Goal: Information Seeking & Learning: Learn about a topic

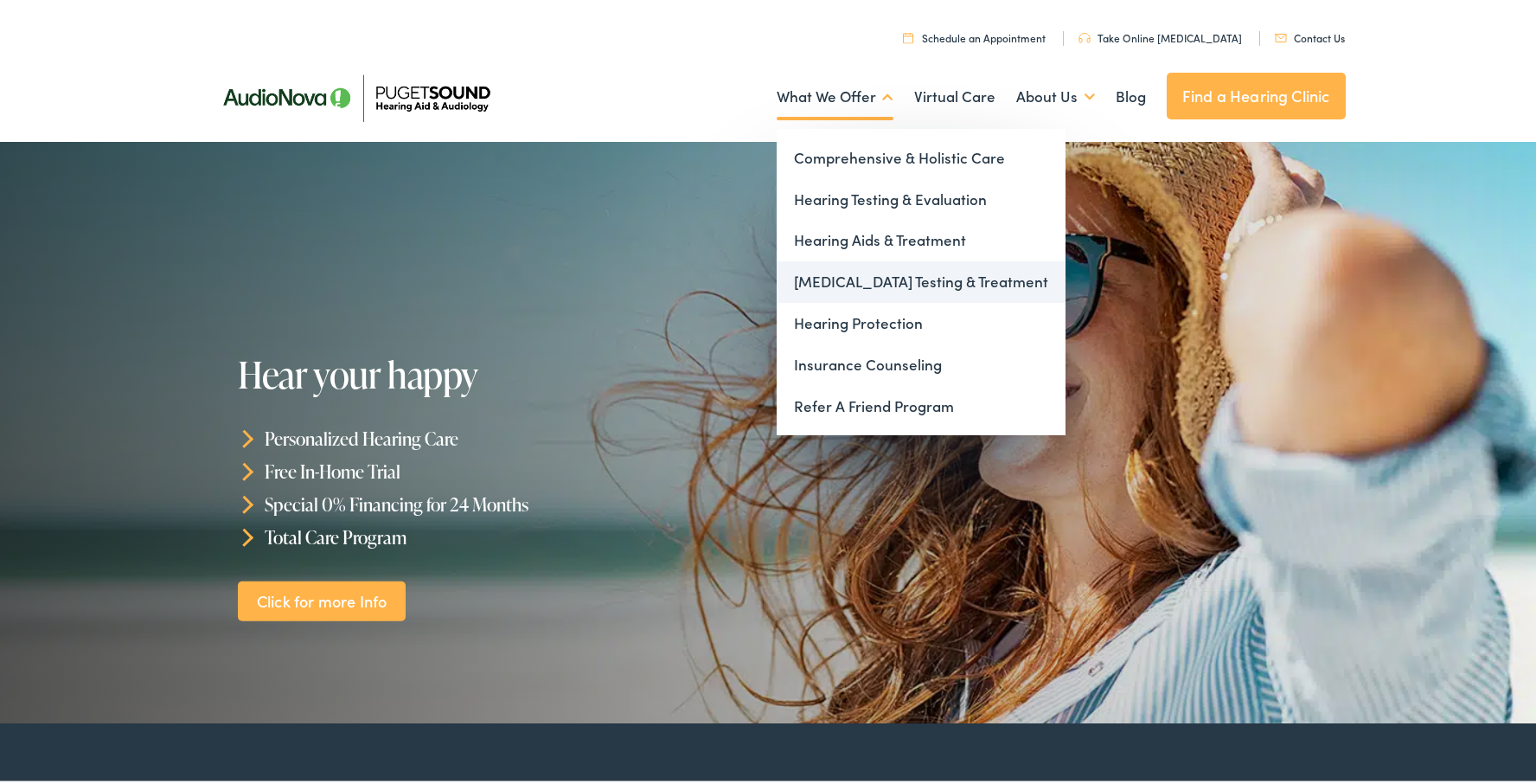
click at [830, 287] on link "[MEDICAL_DATA] Testing & Treatment" at bounding box center [921, 278] width 289 height 42
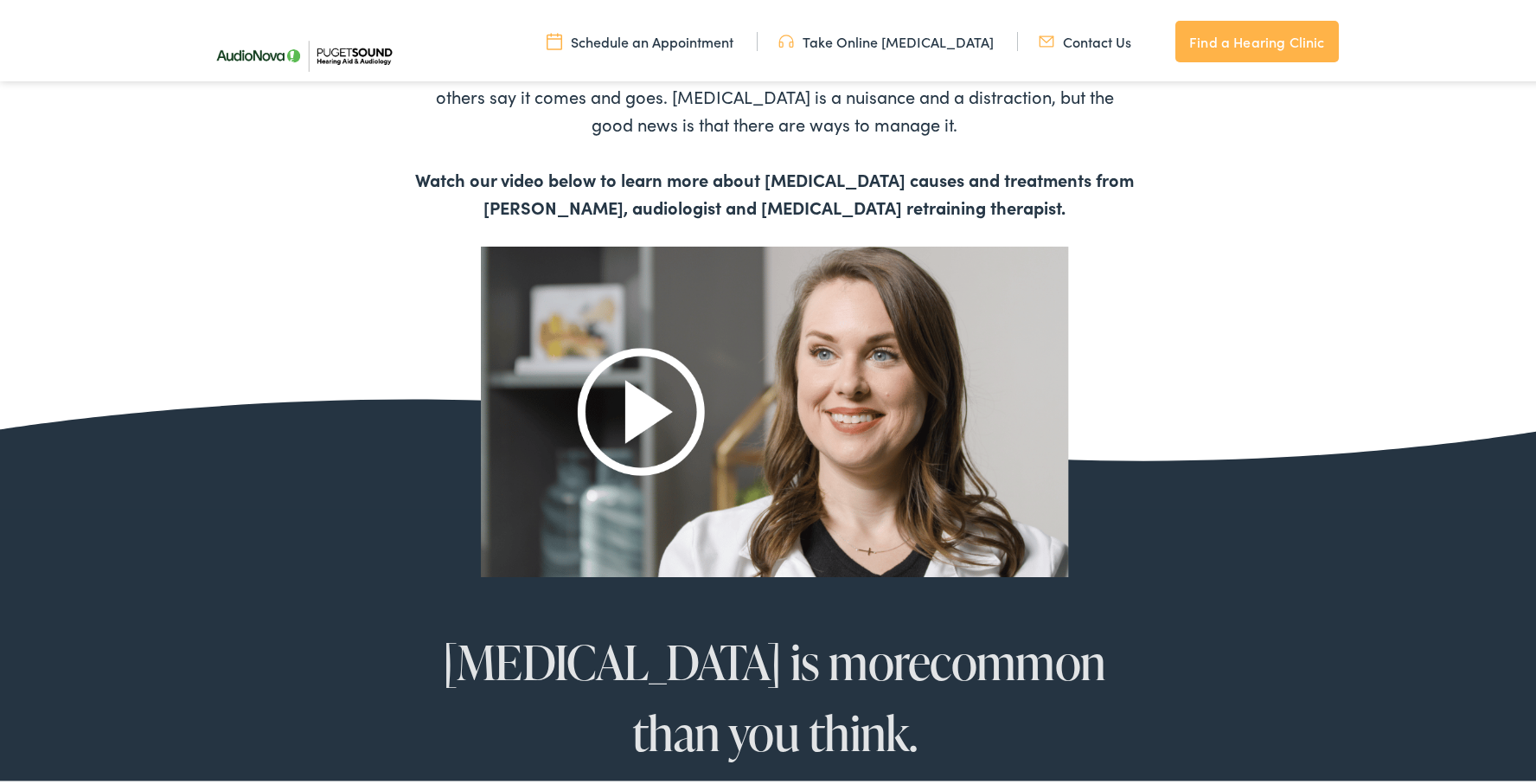
scroll to position [1012, 0]
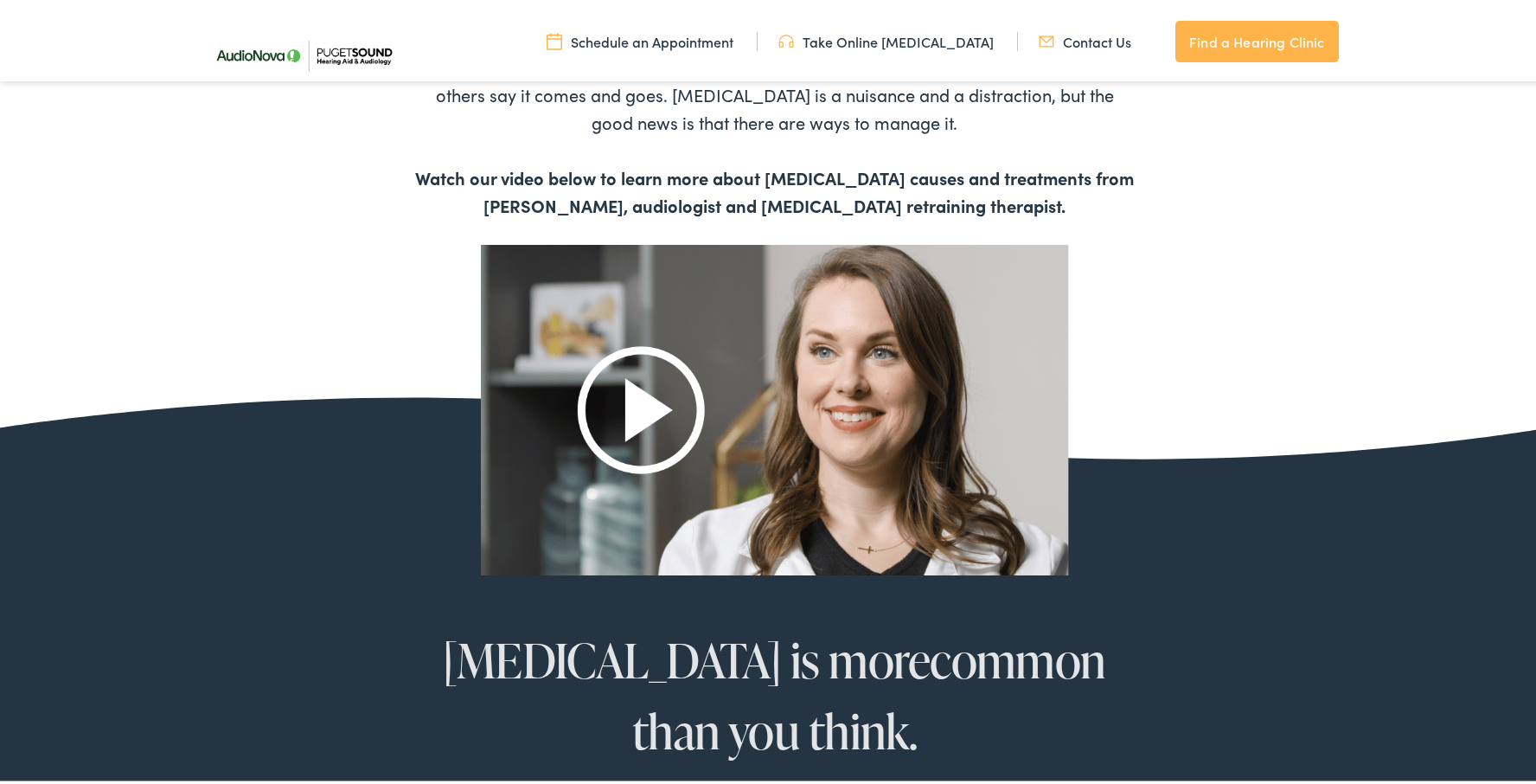
click at [648, 408] on img at bounding box center [774, 406] width 589 height 330
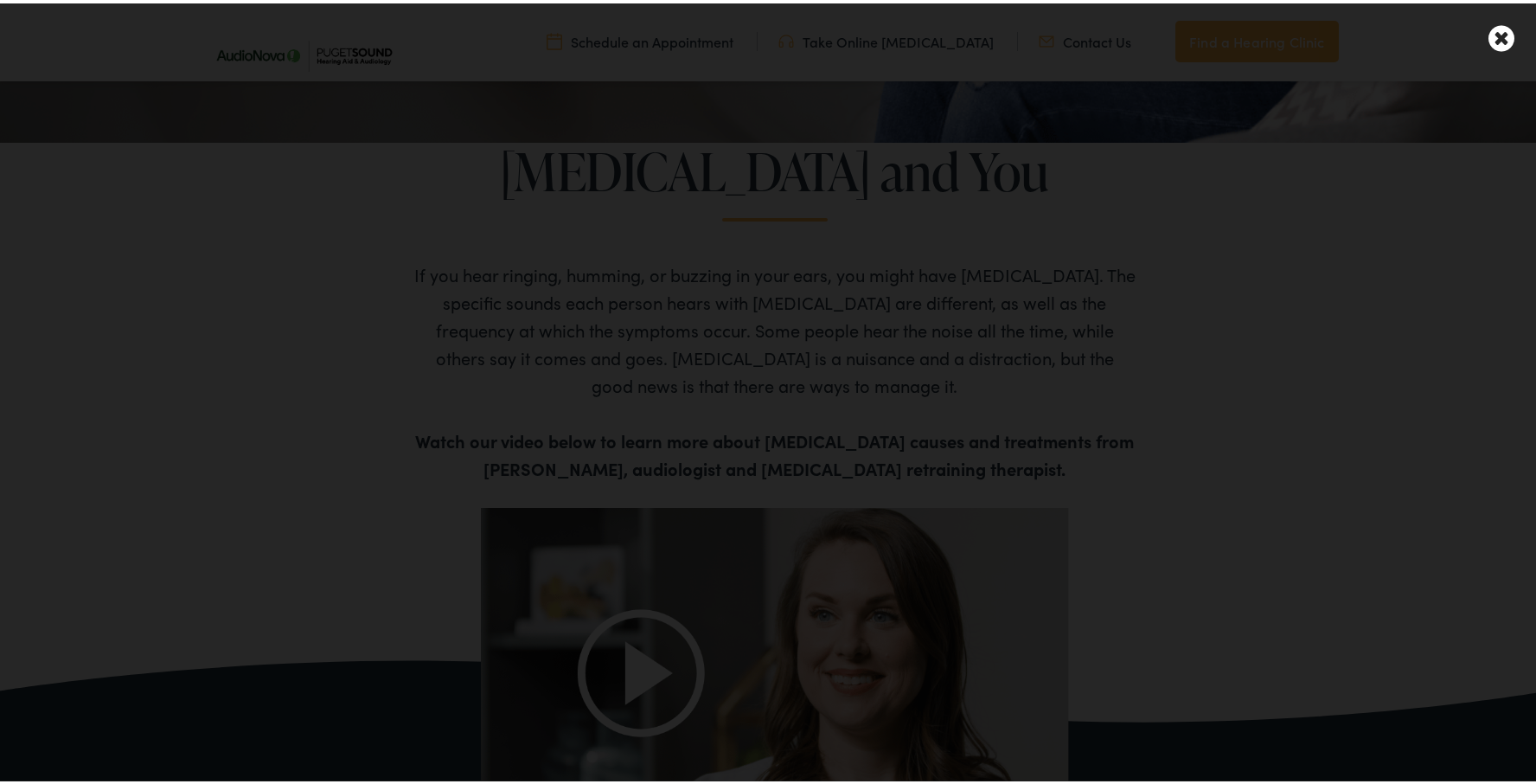
scroll to position [746, 0]
click at [1492, 24] on icon at bounding box center [1501, 34] width 26 height 30
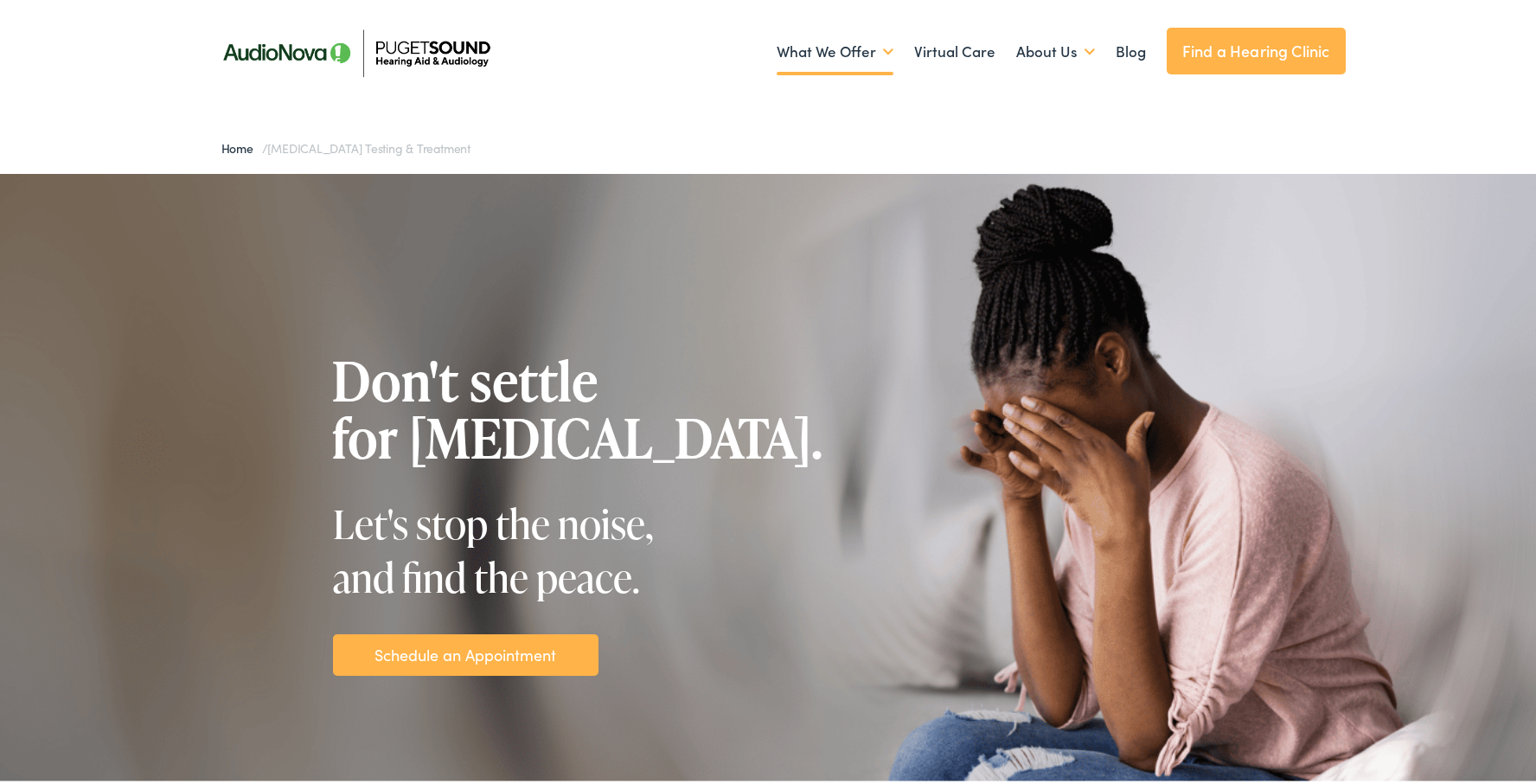
scroll to position [43, 0]
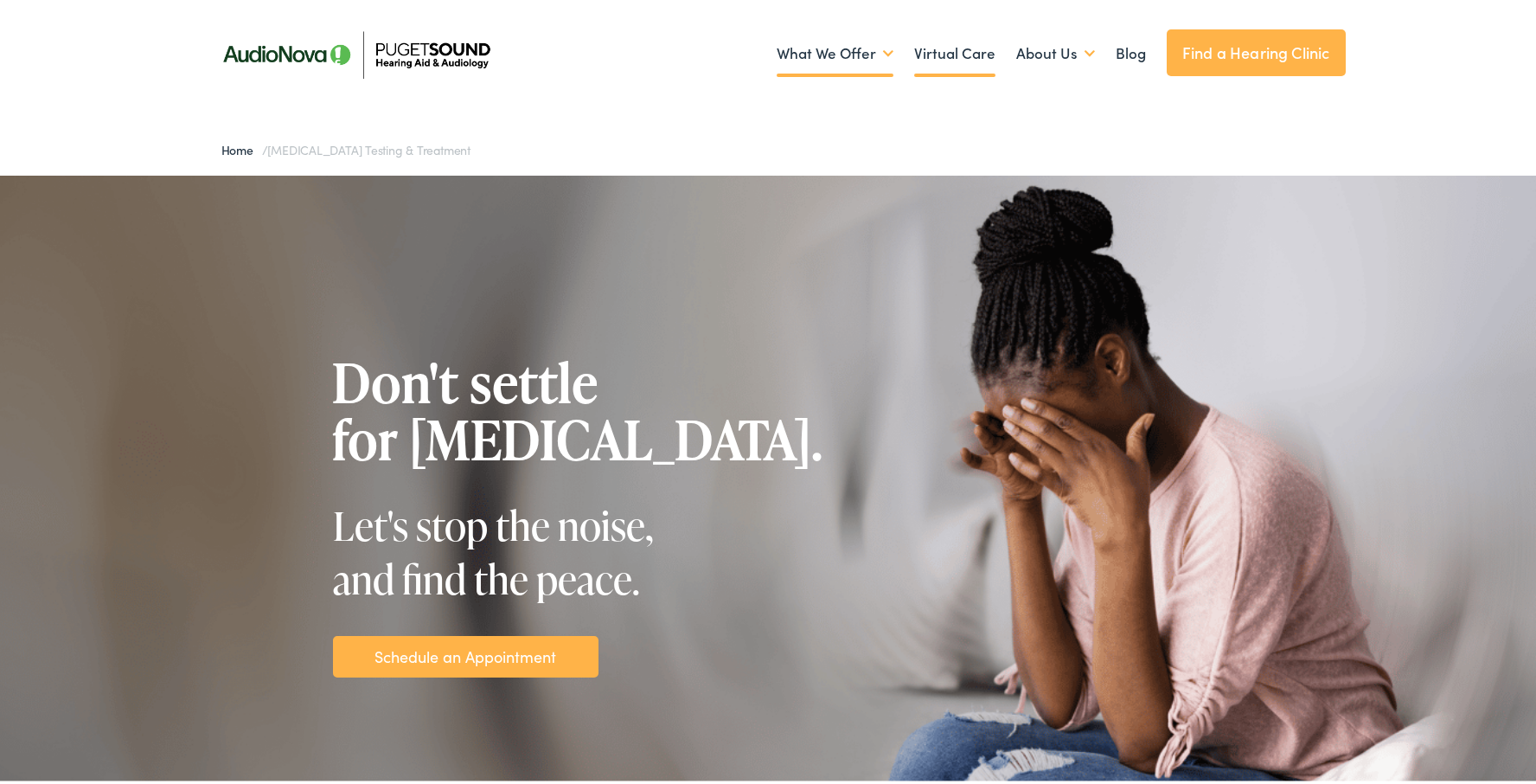
click at [964, 48] on link "Virtual Care" at bounding box center [955, 51] width 82 height 64
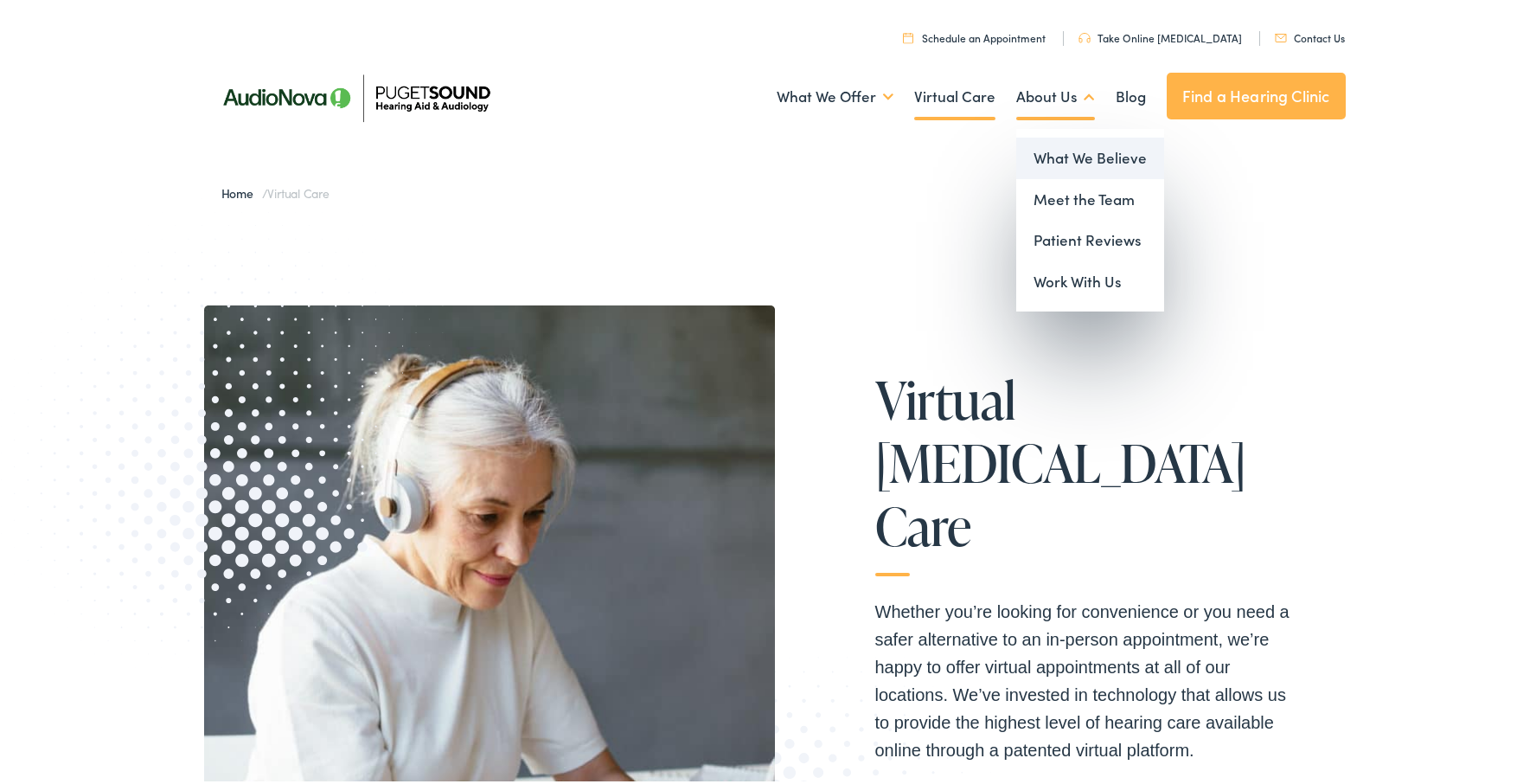
click at [1054, 148] on link "What We Believe" at bounding box center [1090, 155] width 148 height 42
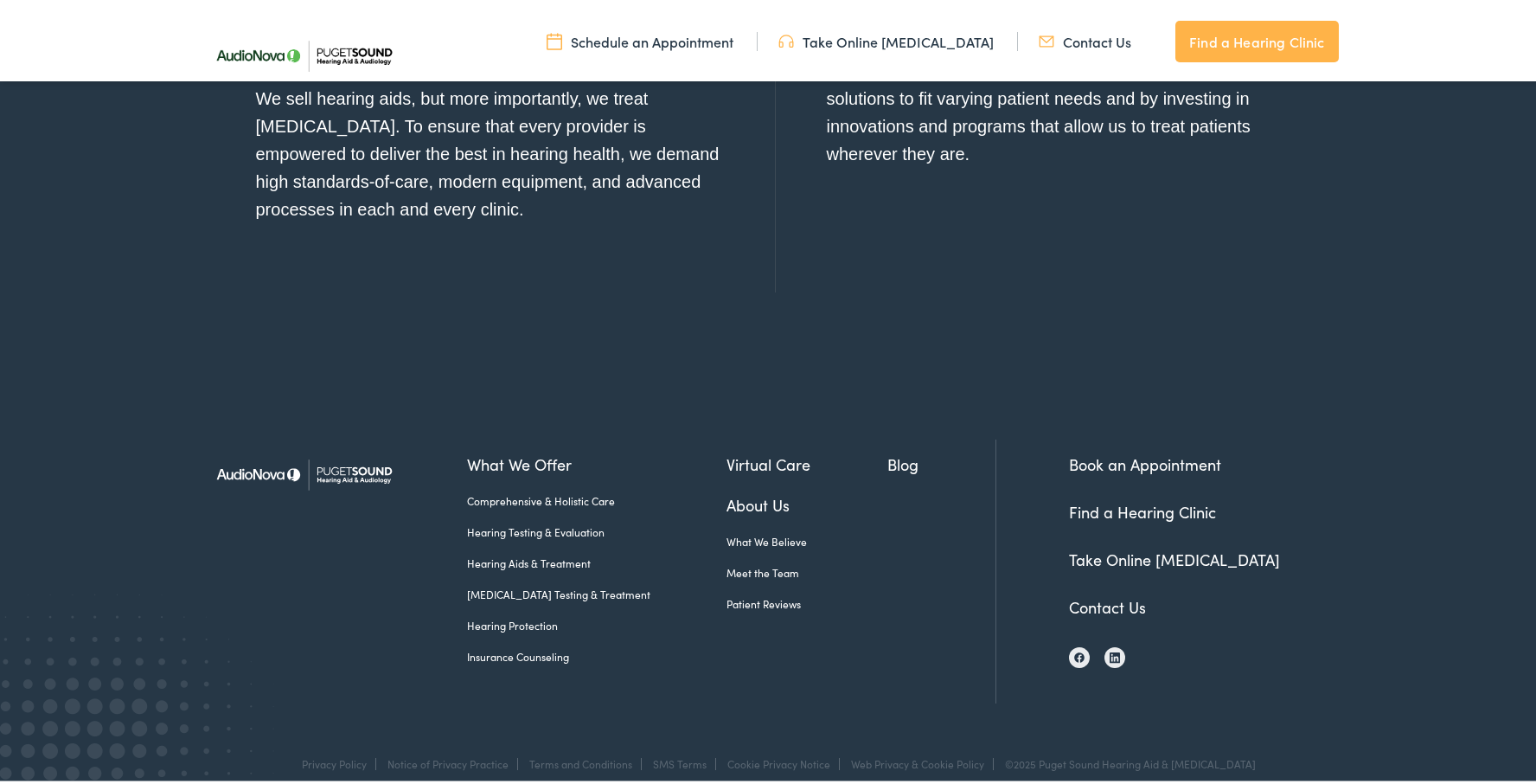
scroll to position [2005, 0]
click at [582, 584] on link "[MEDICAL_DATA] Testing & Treatment" at bounding box center [597, 591] width 261 height 16
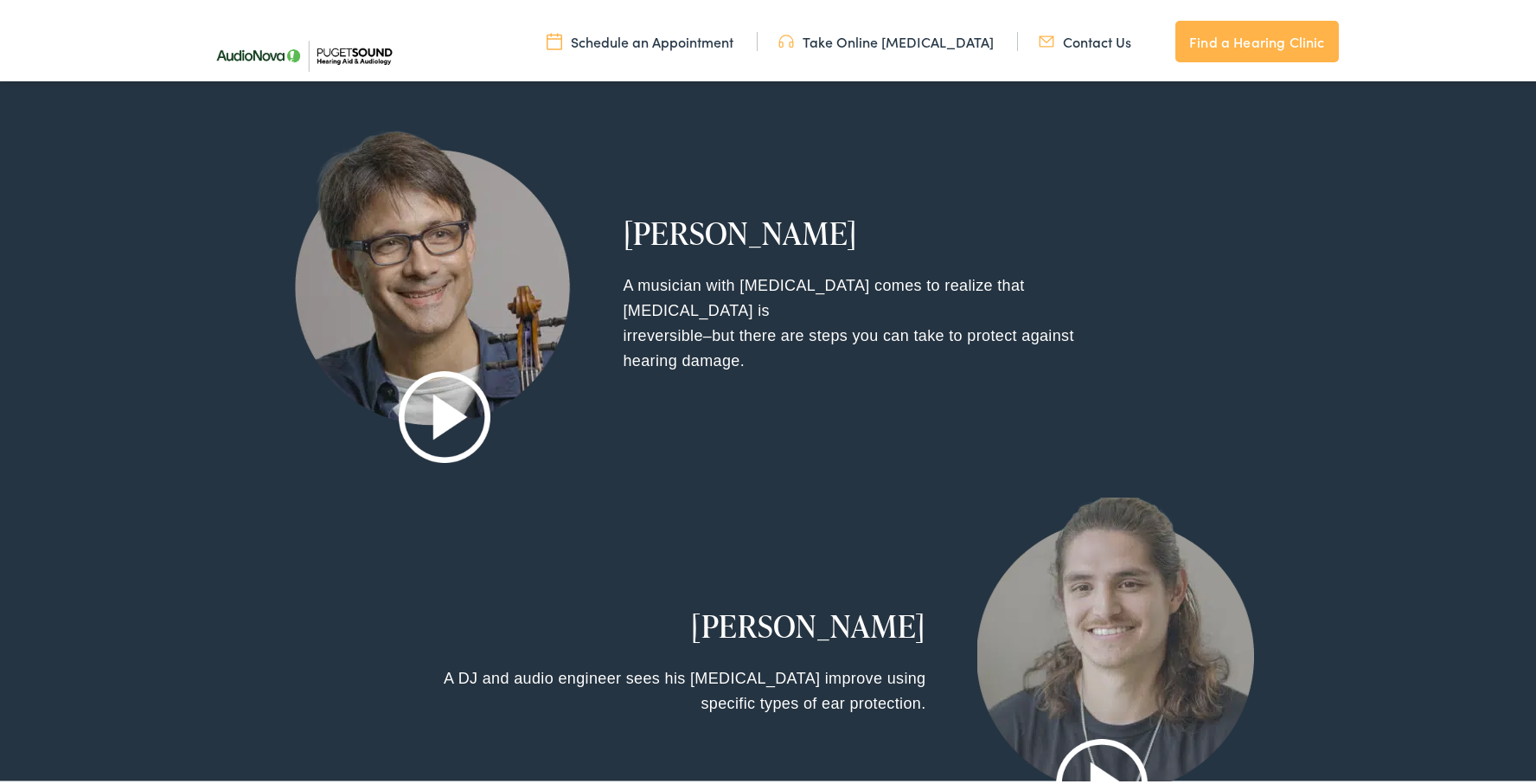
scroll to position [1980, 0]
click at [434, 413] on img at bounding box center [445, 415] width 91 height 91
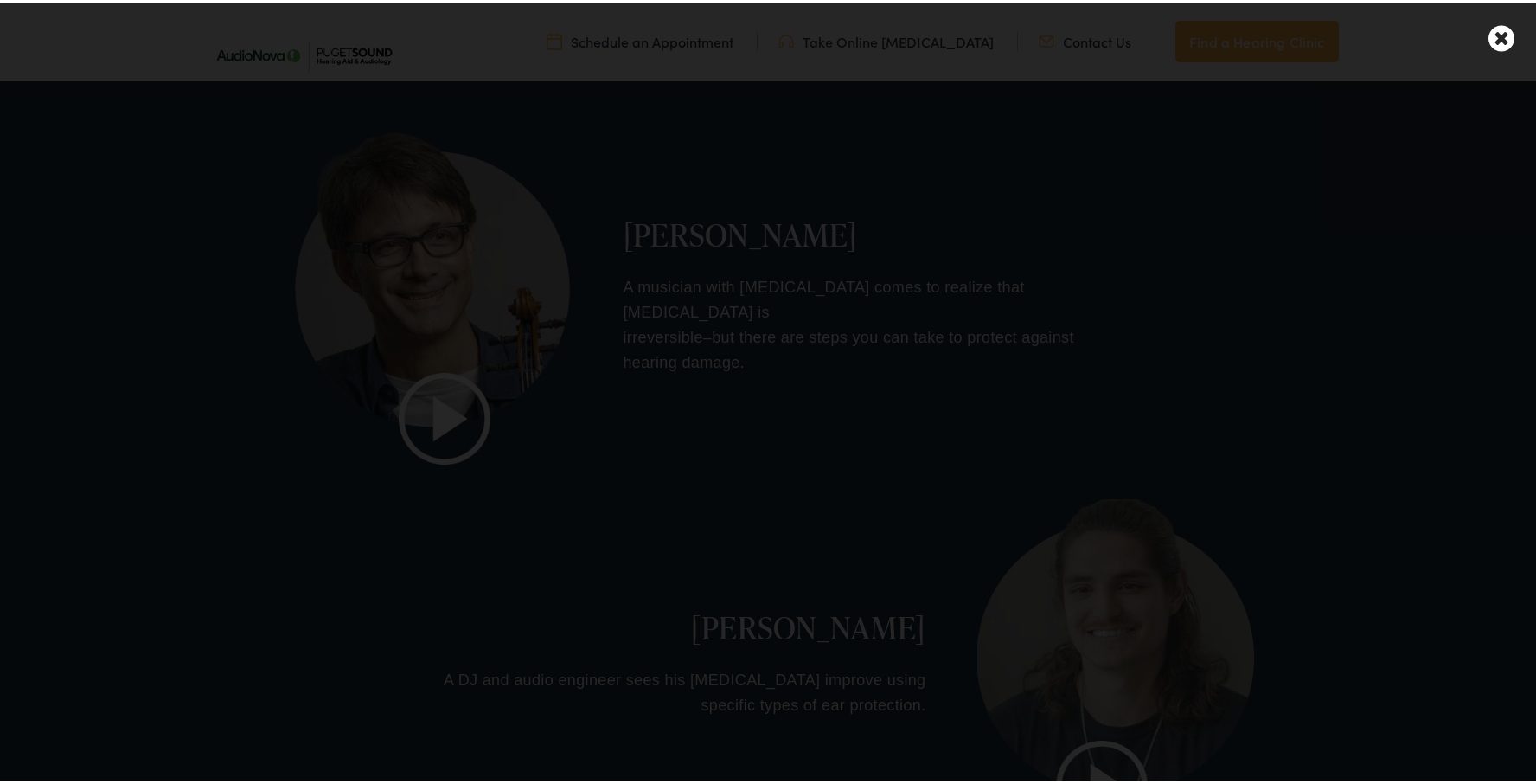
click at [1488, 29] on icon at bounding box center [1501, 34] width 26 height 30
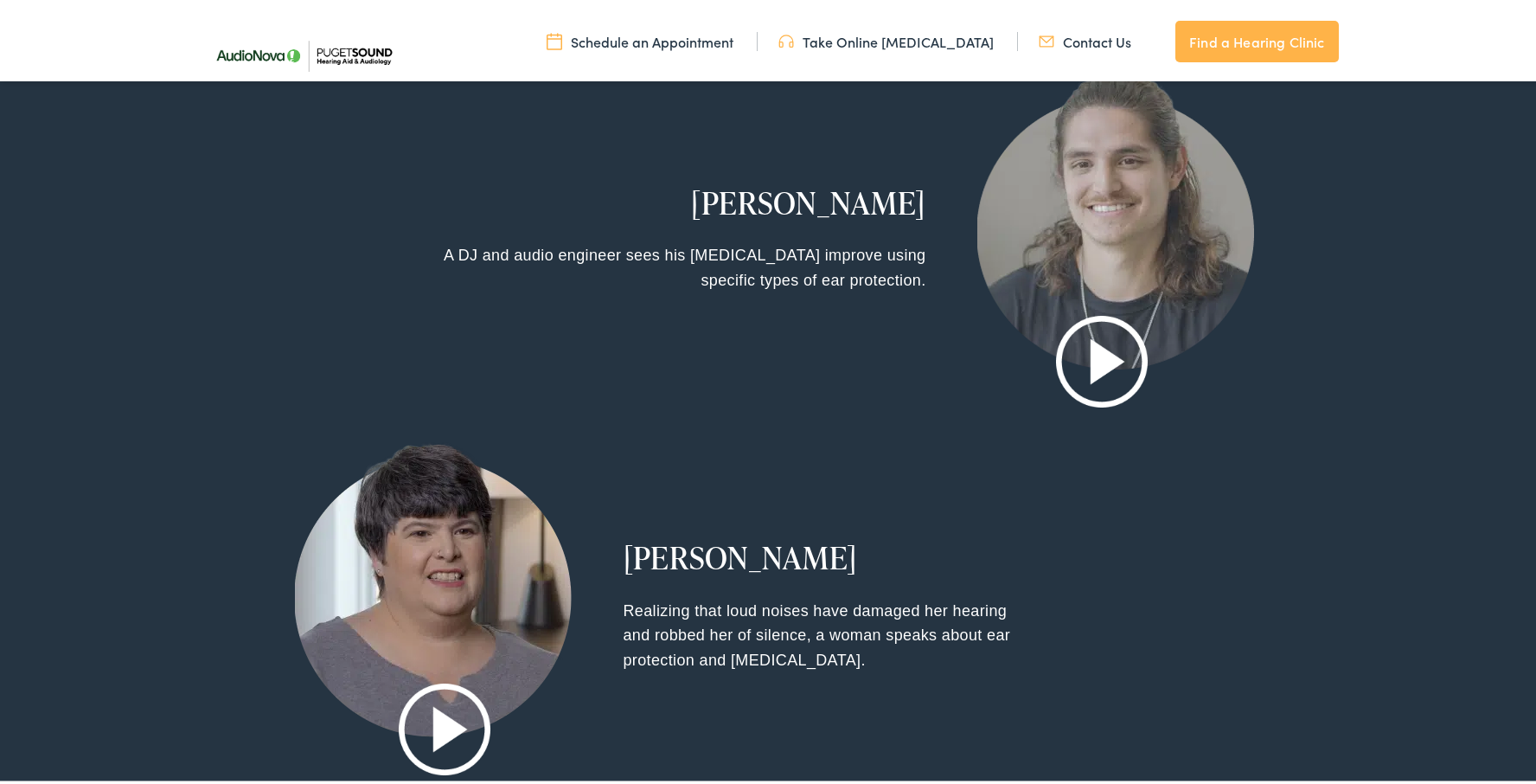
scroll to position [2350, 0]
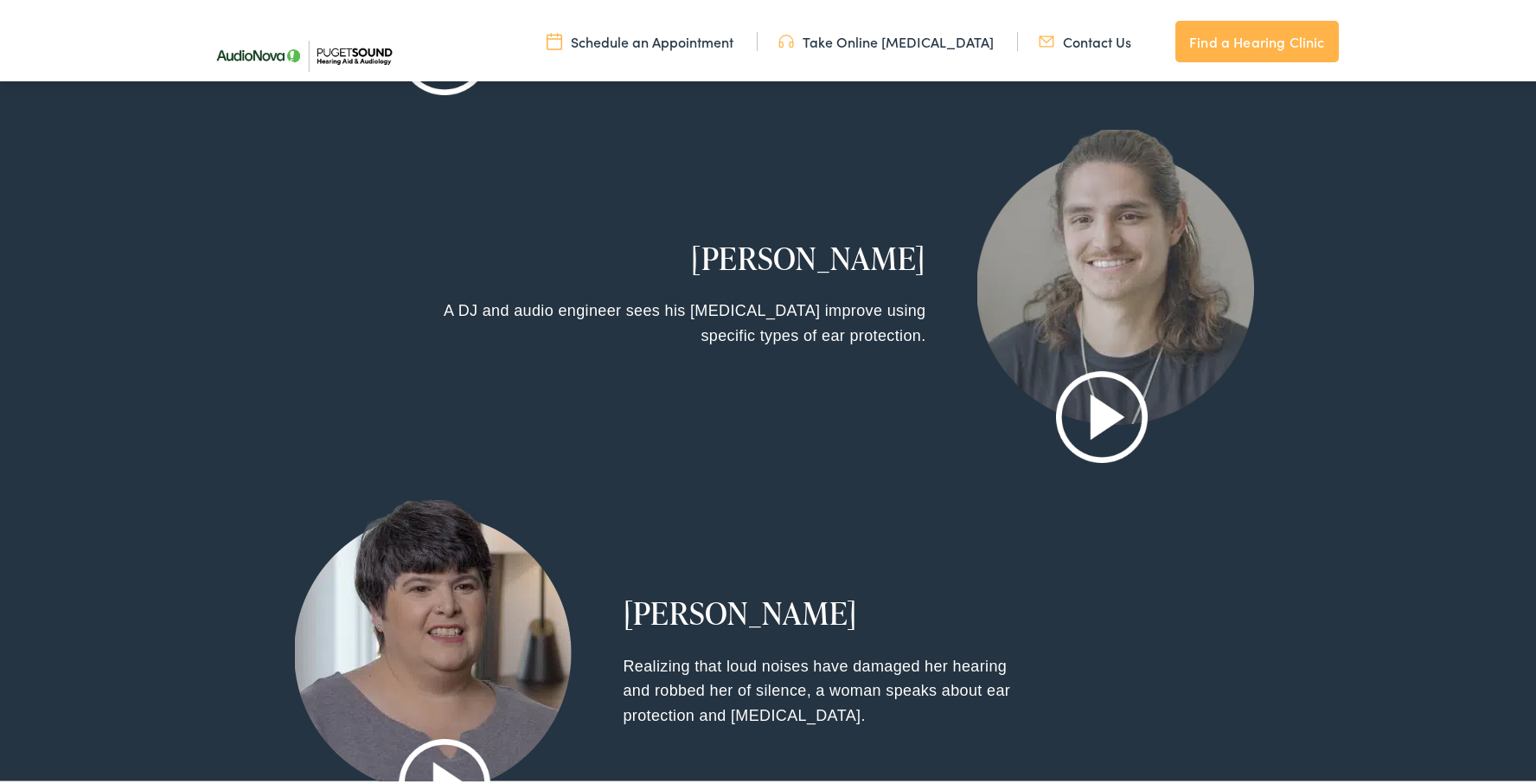
click at [1084, 415] on img at bounding box center [1102, 413] width 91 height 91
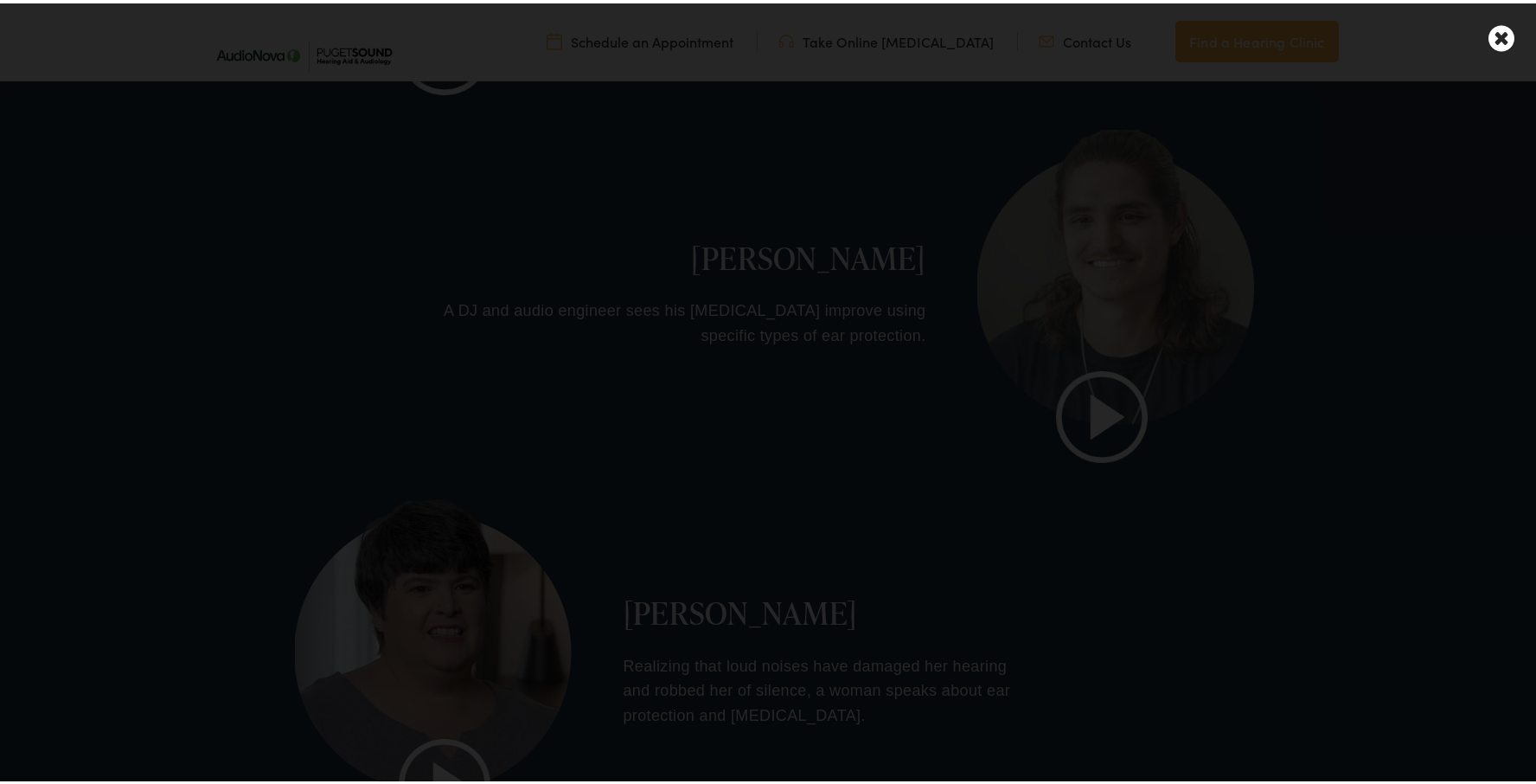
click at [1488, 35] on icon at bounding box center [1501, 34] width 26 height 30
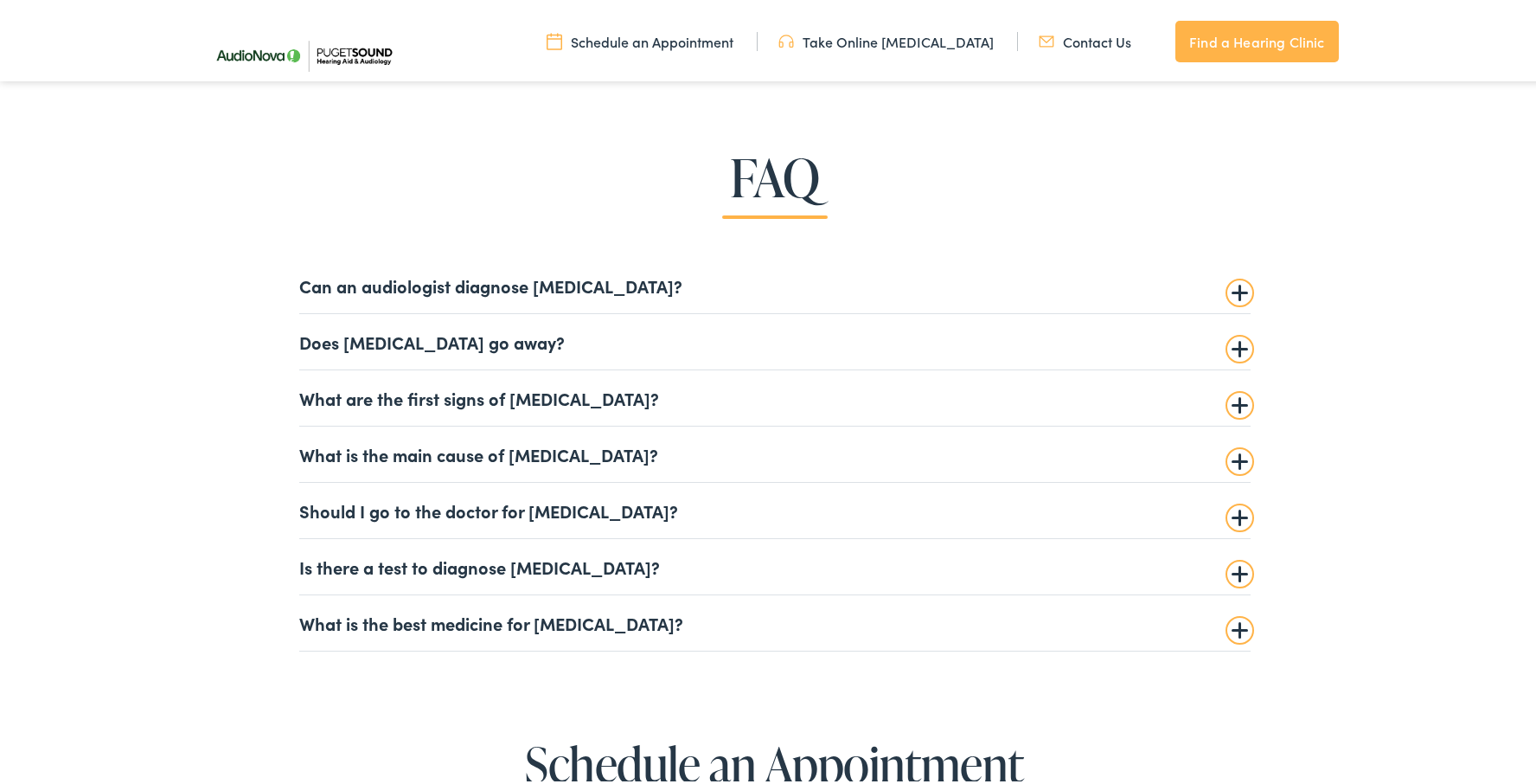
scroll to position [4112, 0]
click at [1232, 285] on summary "Can an audiologist diagnose tinnitus?" at bounding box center [775, 282] width 951 height 20
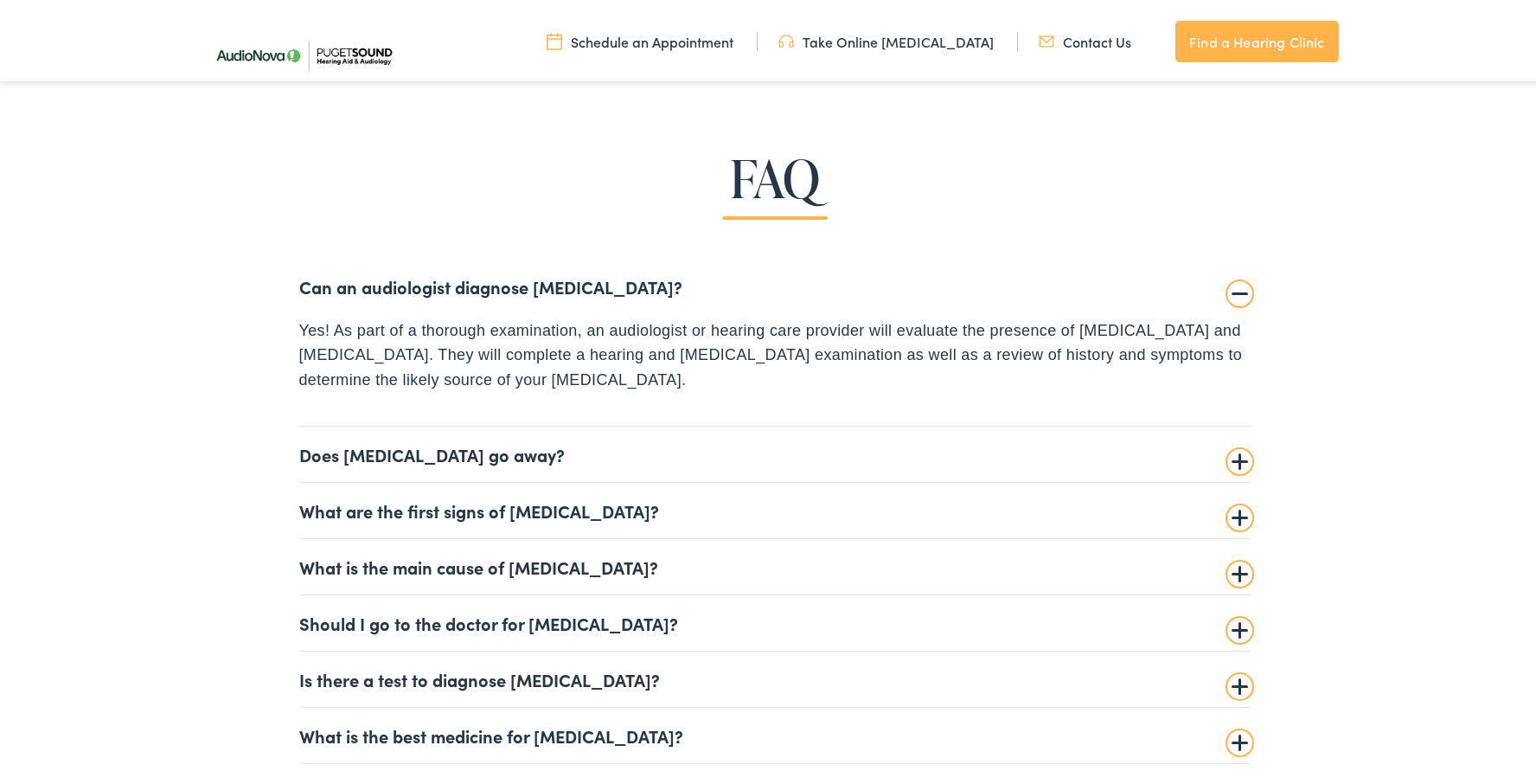
click at [1227, 449] on summary "Does tinnitus go away?" at bounding box center [775, 450] width 951 height 20
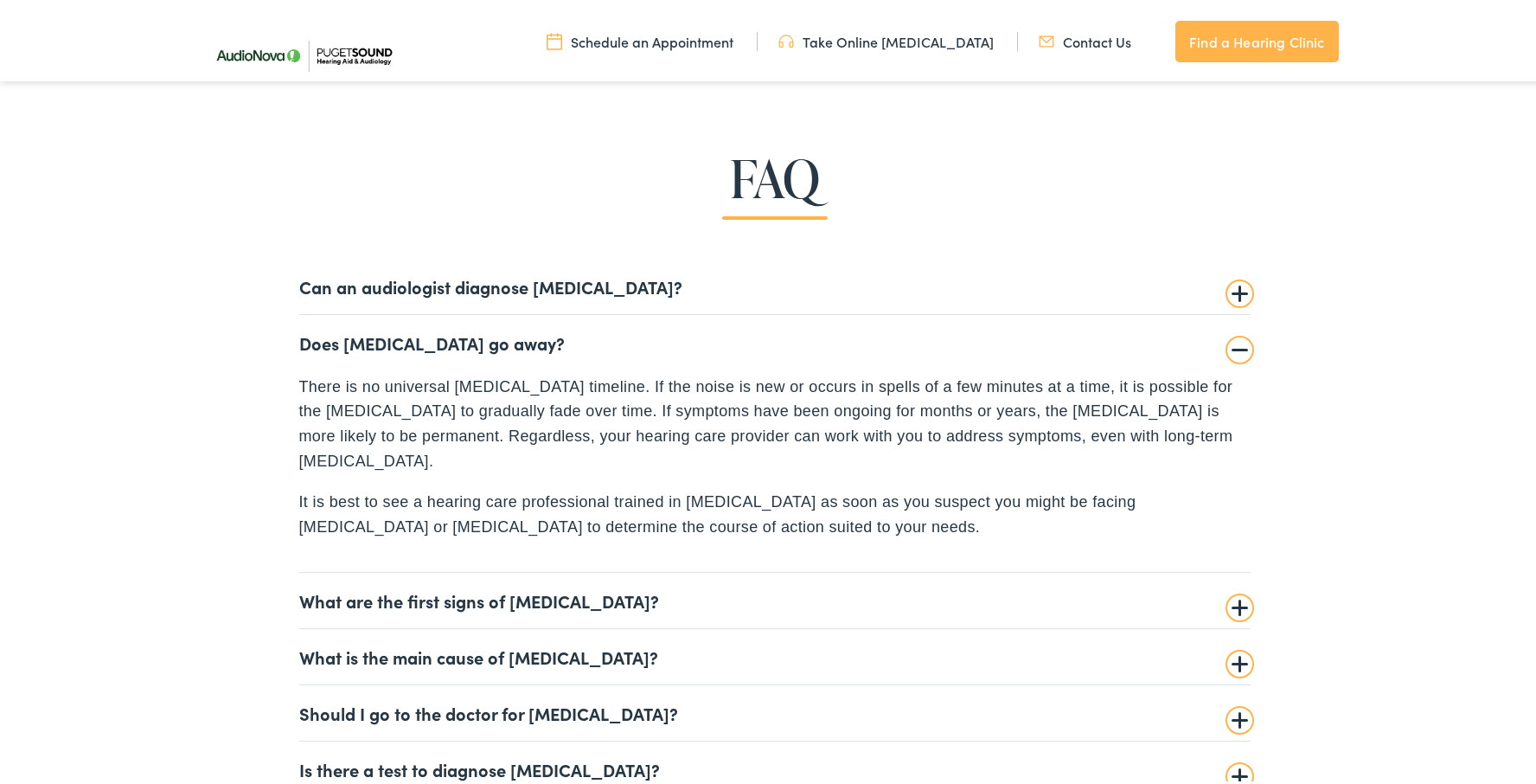
click at [1235, 587] on summary "What are the first signs of tinnitus?" at bounding box center [775, 596] width 951 height 20
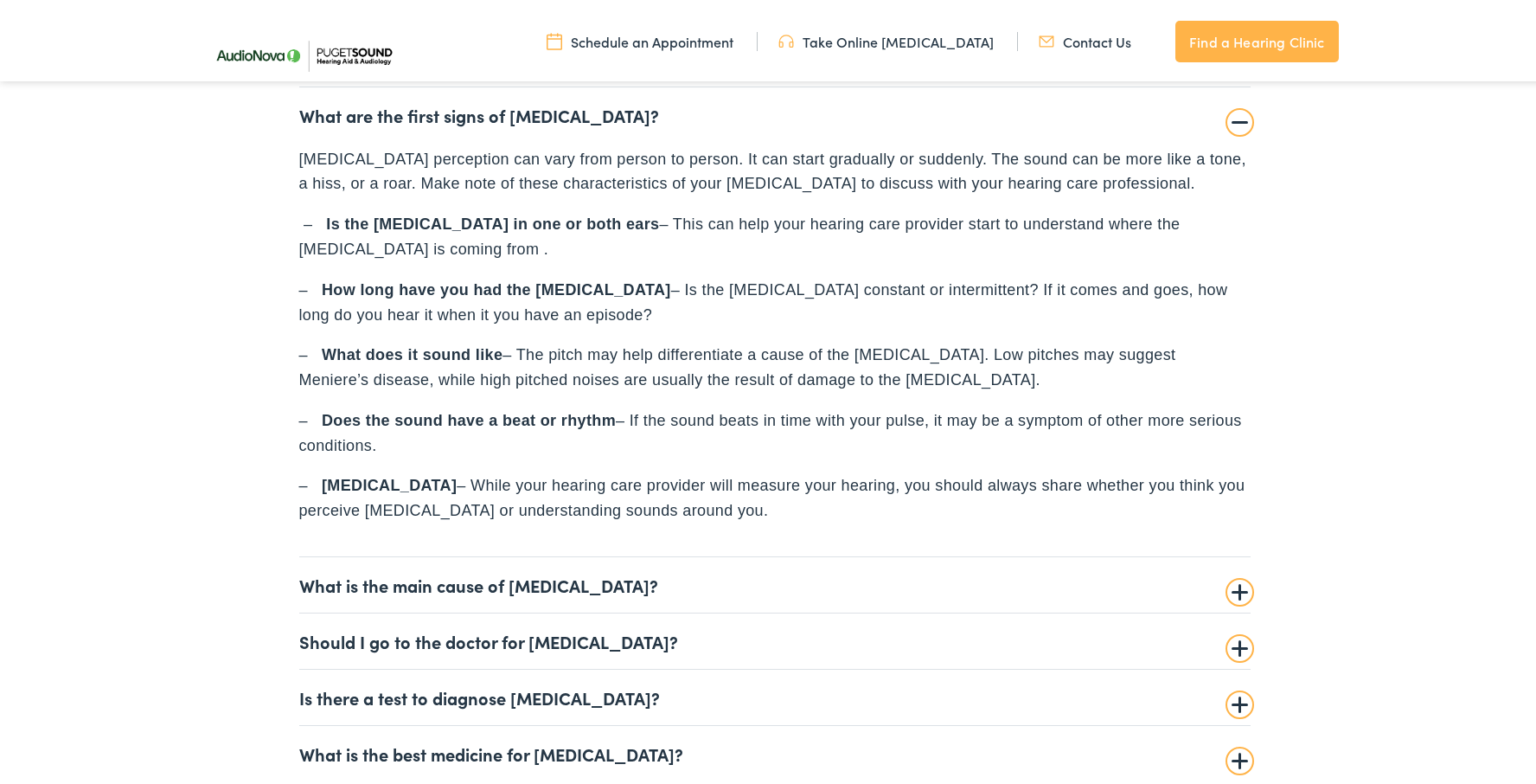
scroll to position [4393, 0]
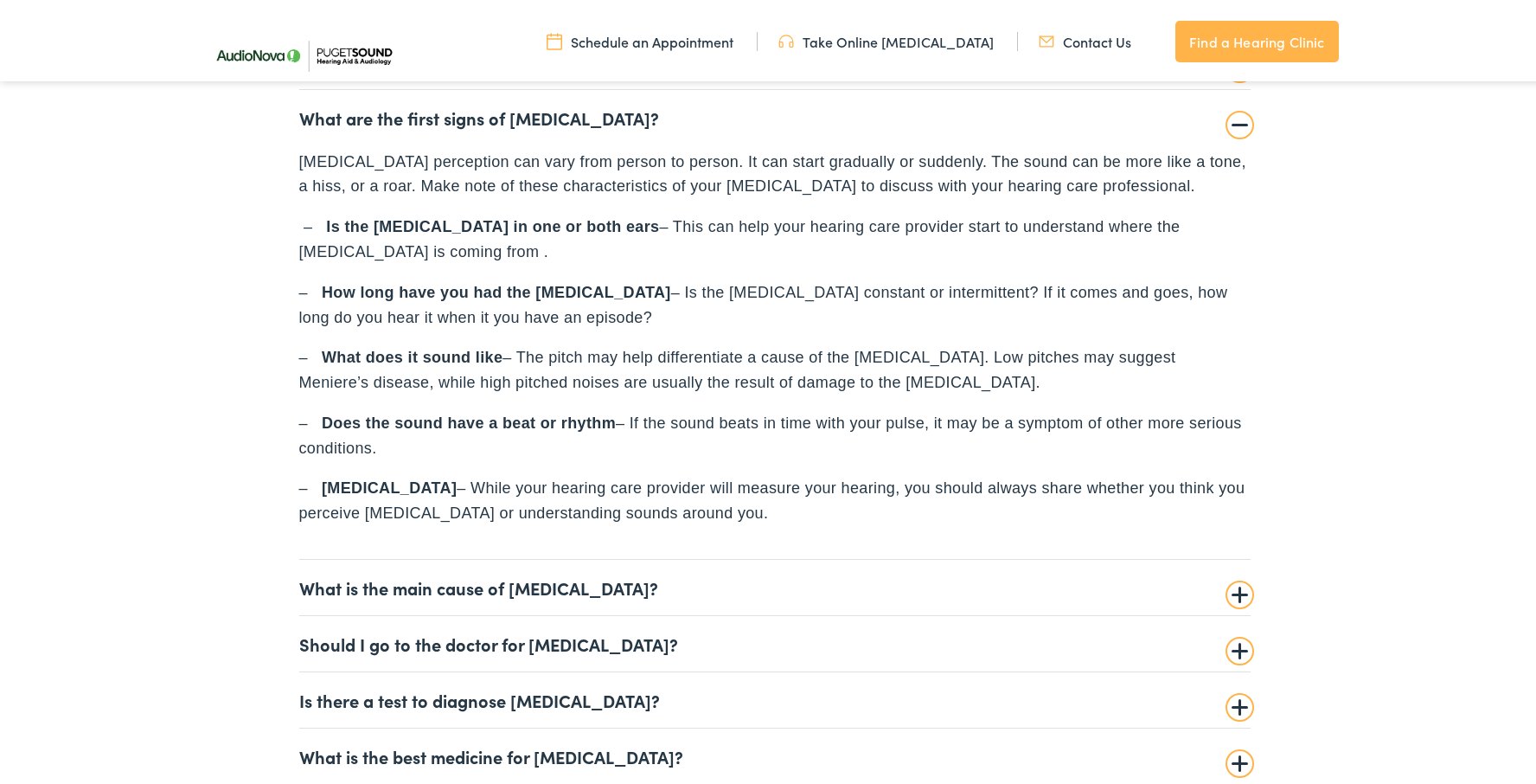
click at [1238, 577] on summary "What is the main cause of tinnitus?" at bounding box center [775, 584] width 951 height 20
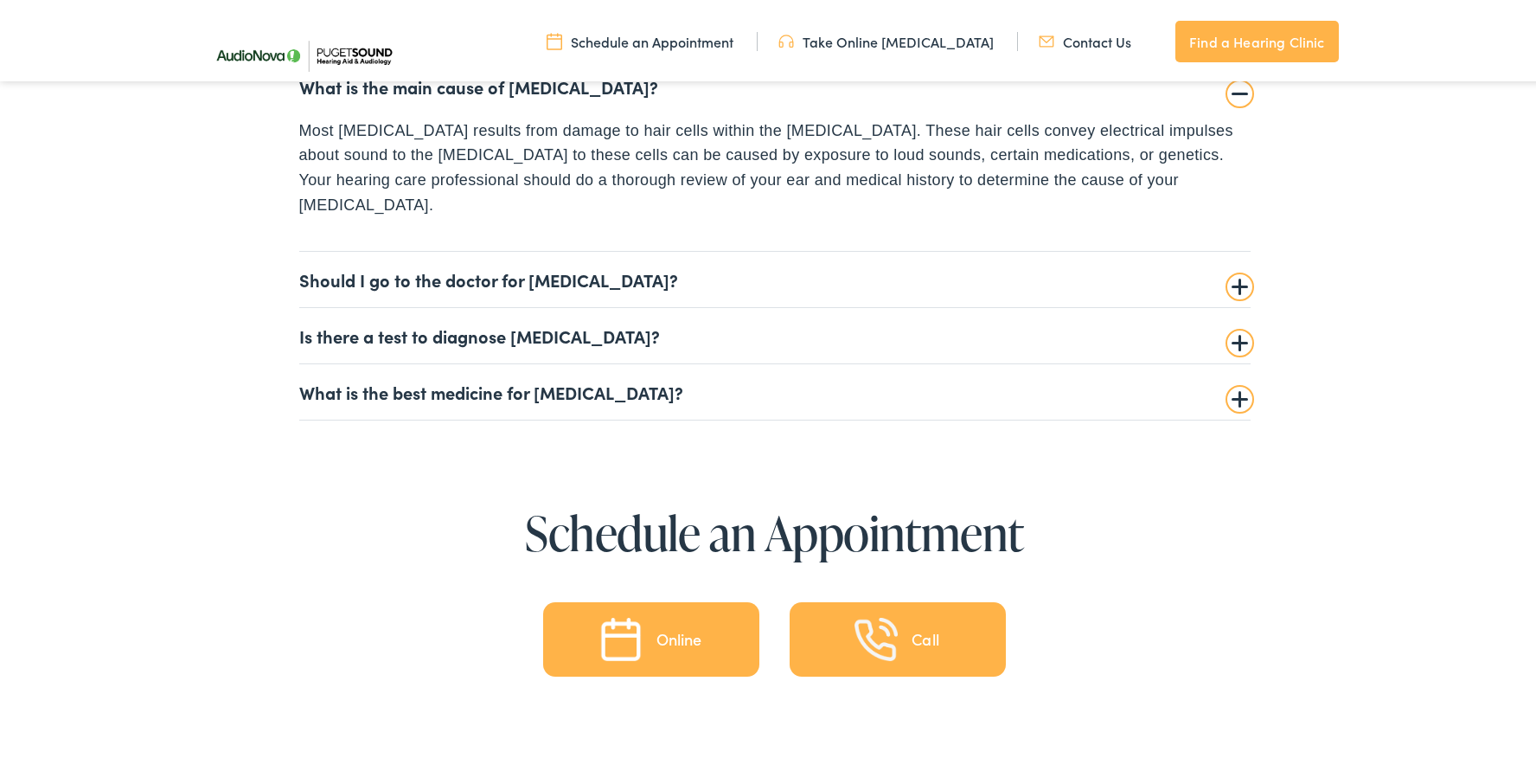
scroll to position [4486, 0]
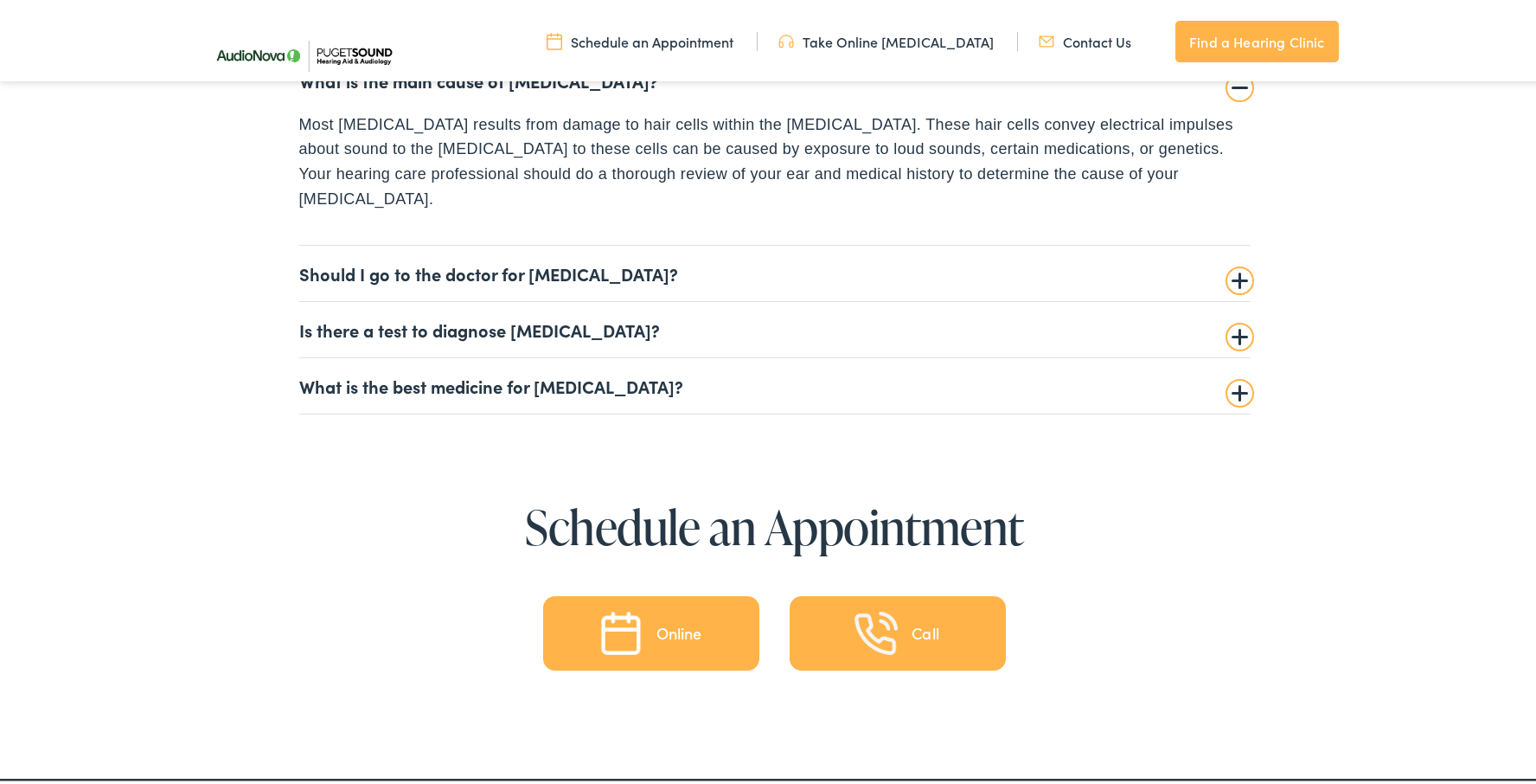
click at [1236, 260] on summary "Should I go to the doctor for tinnitus?" at bounding box center [775, 269] width 951 height 20
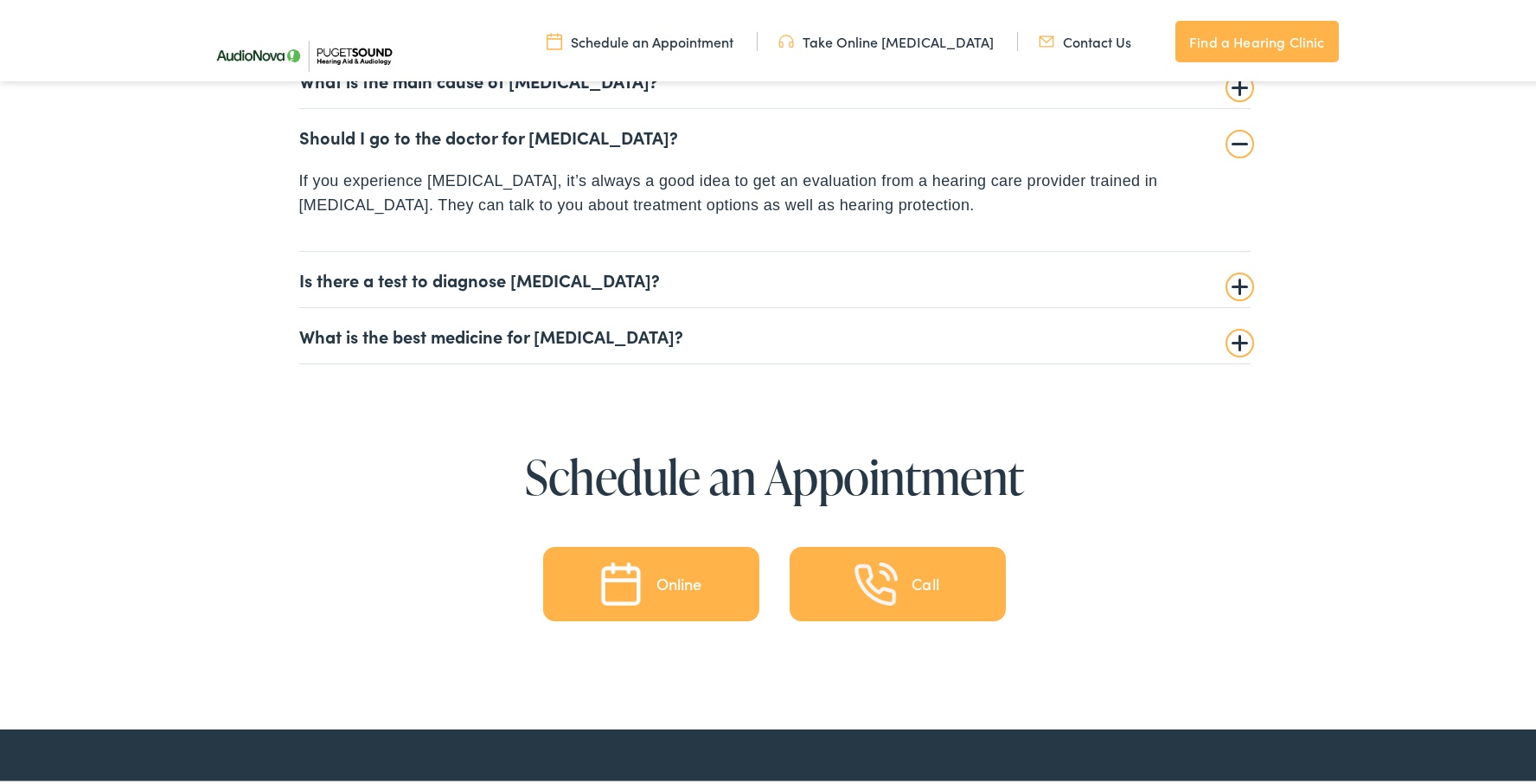
click at [1227, 268] on summary "Is there a test to diagnose tinnitus?" at bounding box center [775, 275] width 951 height 20
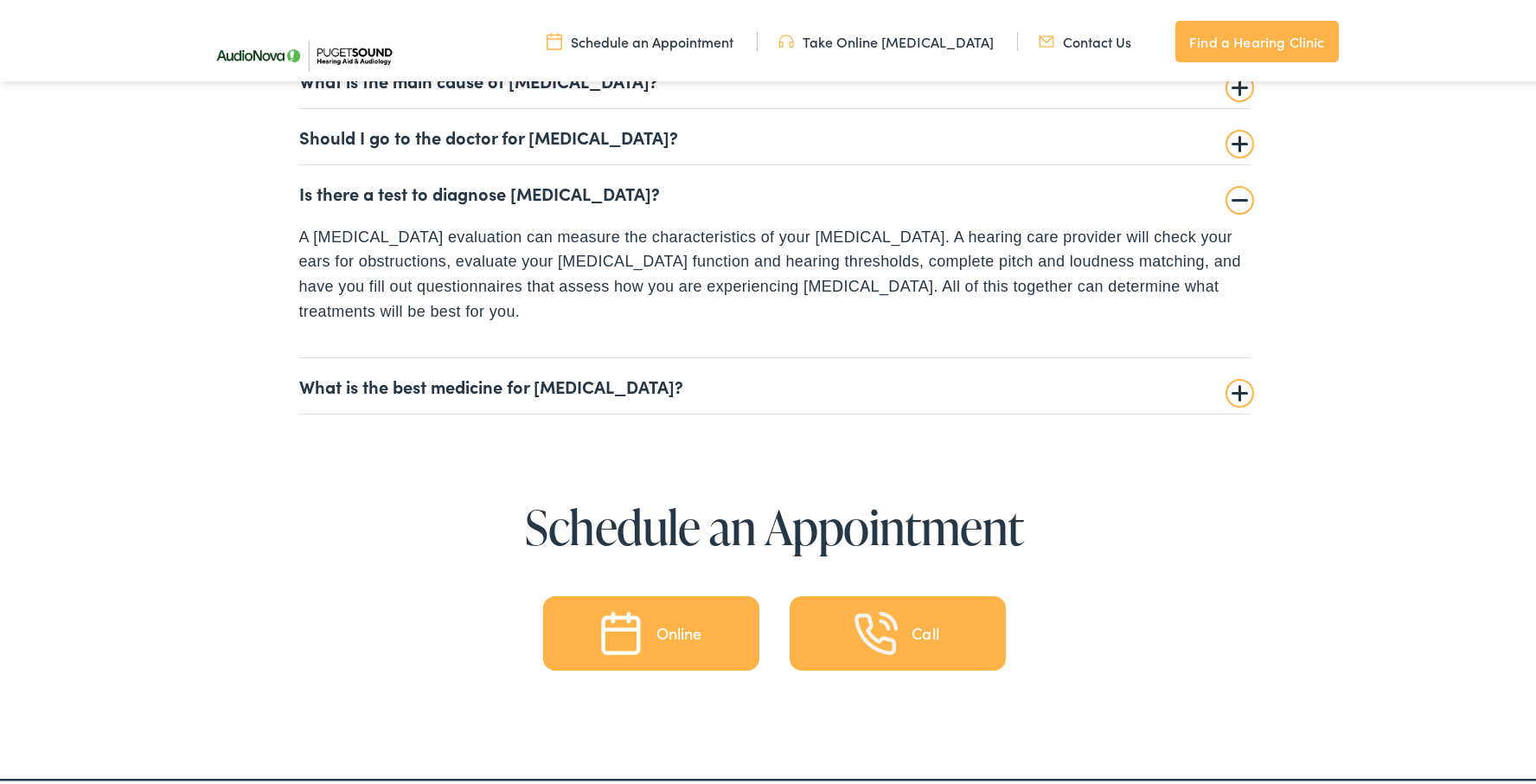
click at [1232, 182] on summary "Is there a test to diagnose tinnitus?" at bounding box center [775, 189] width 951 height 20
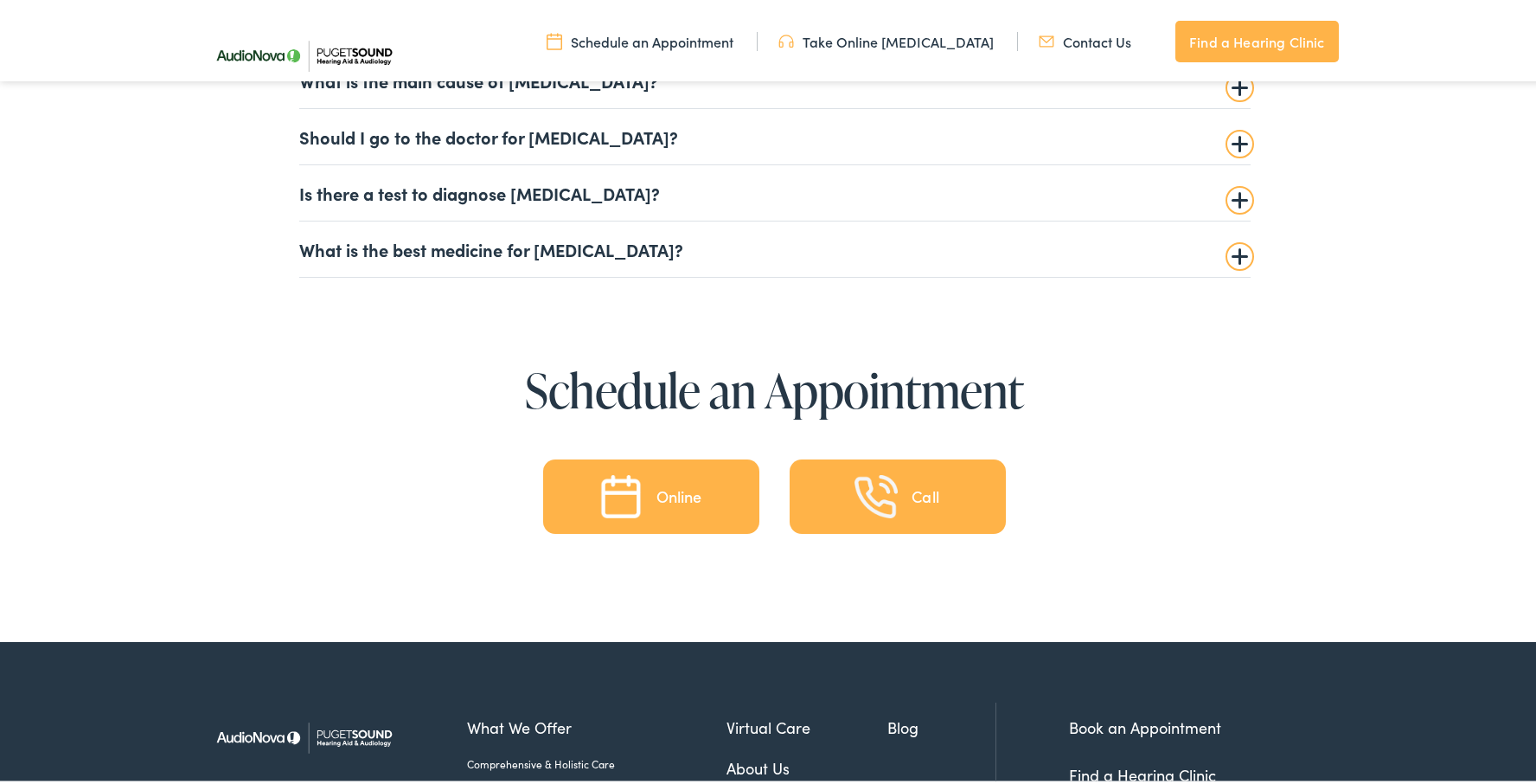
click at [1240, 245] on summary "What is the best medicine for tinnitus?" at bounding box center [775, 245] width 951 height 20
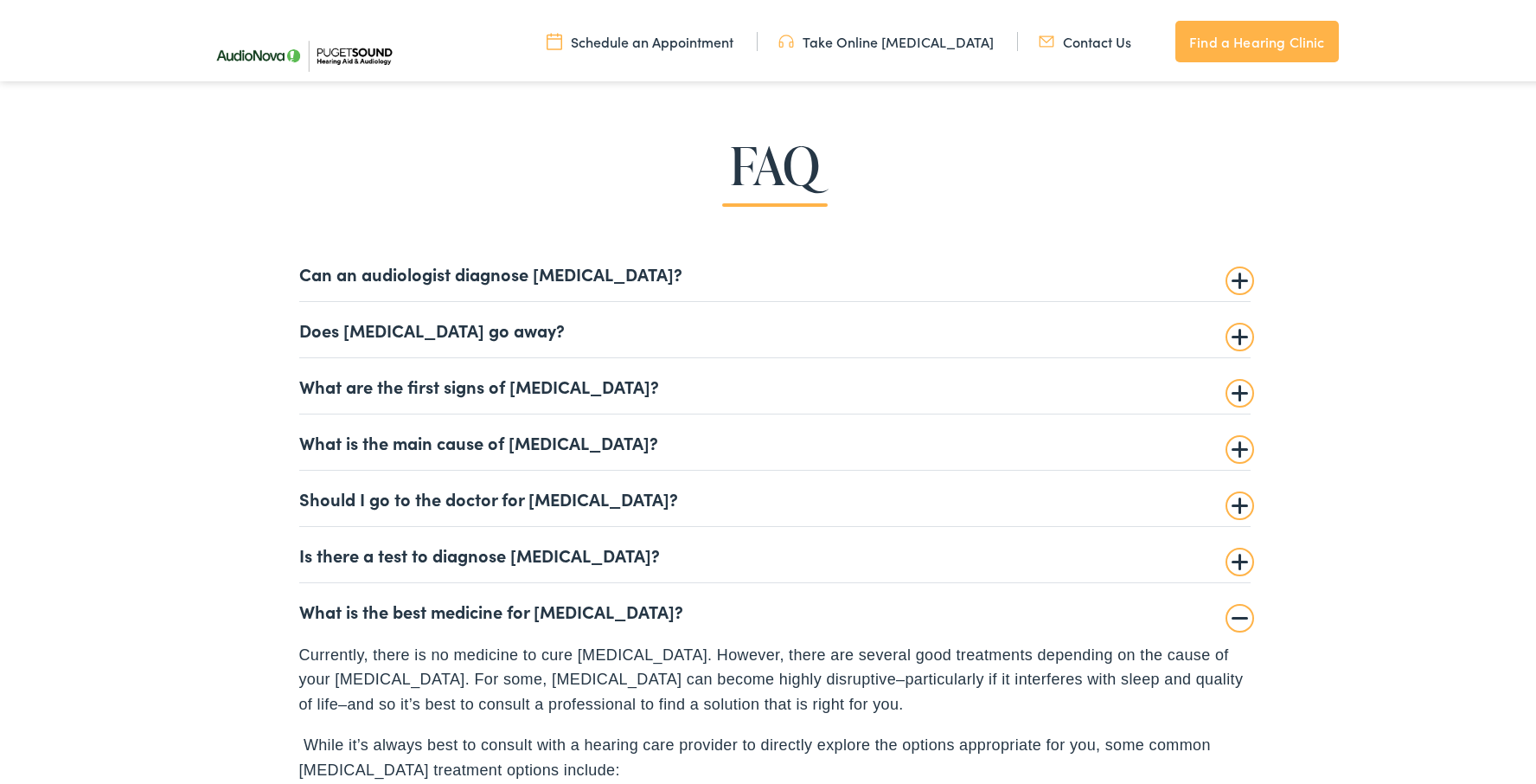
scroll to position [4120, 0]
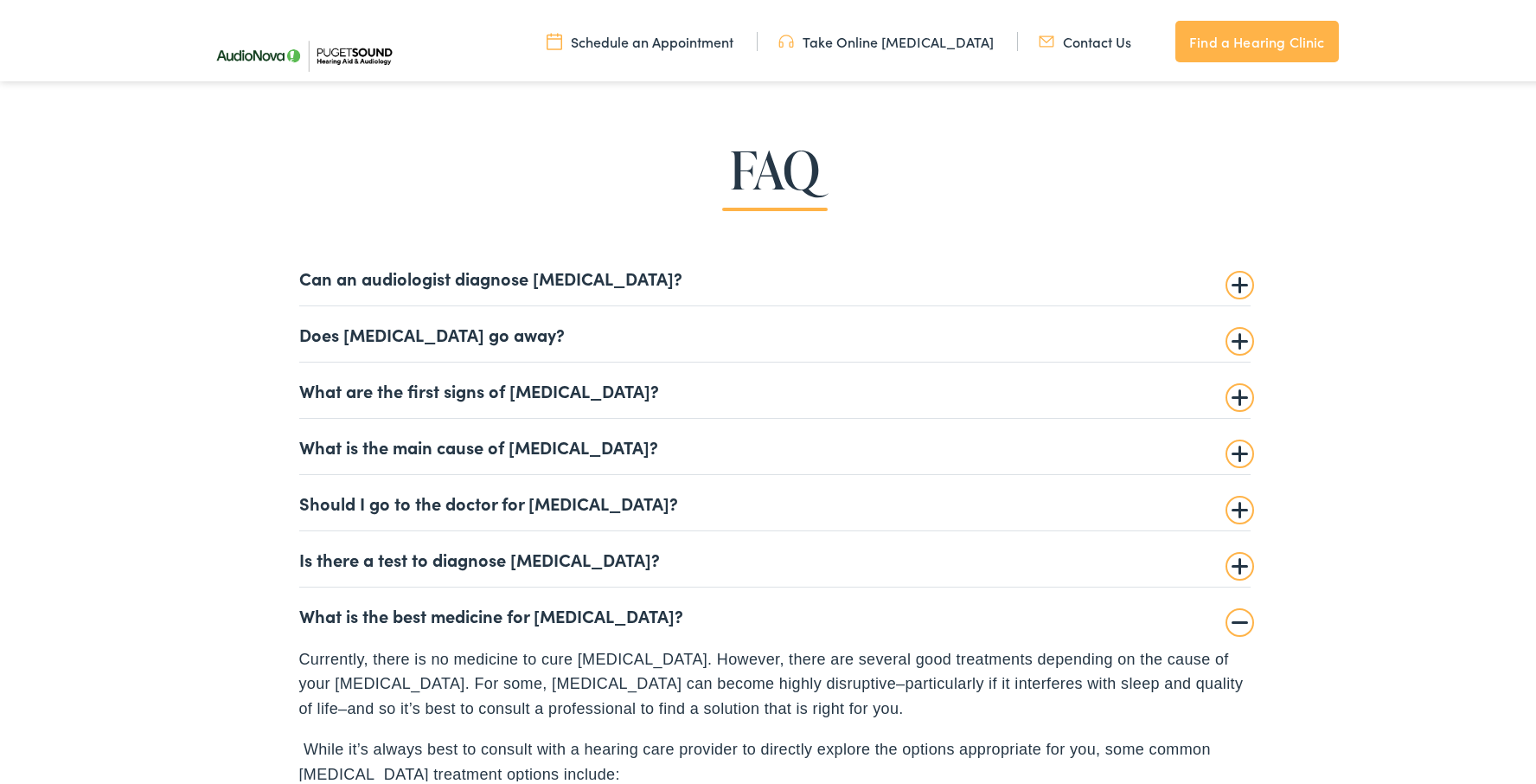
click at [1064, 40] on link "Contact Us" at bounding box center [1085, 38] width 92 height 19
